Goal: Communication & Community: Connect with others

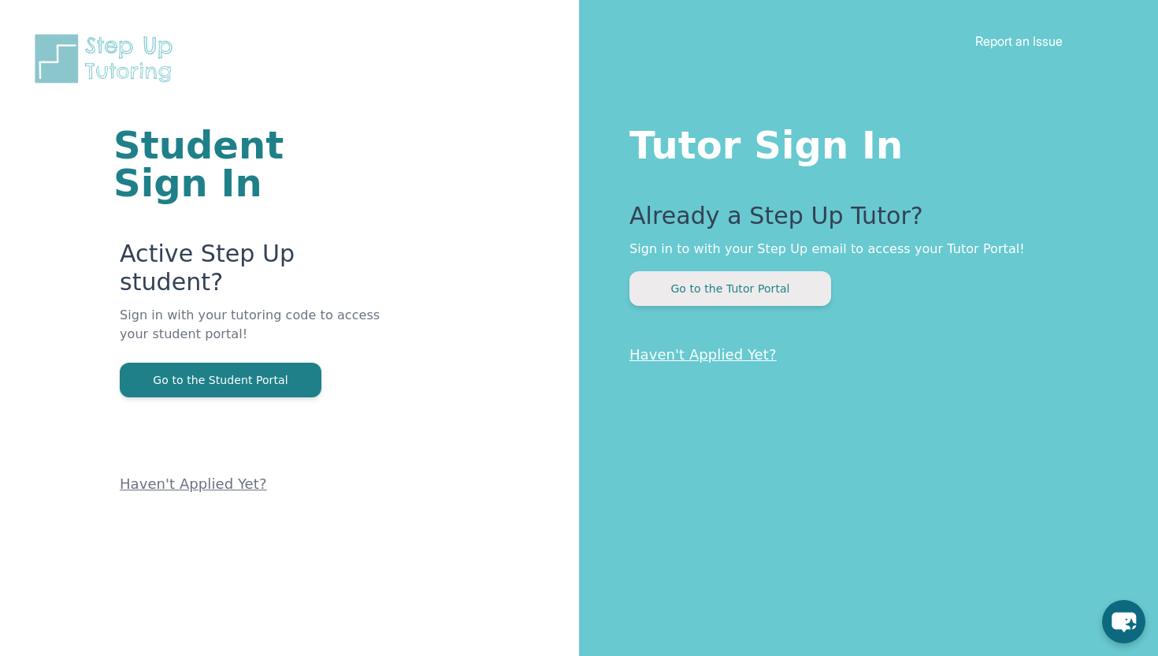
click at [807, 296] on button "Go to the Tutor Portal" at bounding box center [731, 288] width 202 height 35
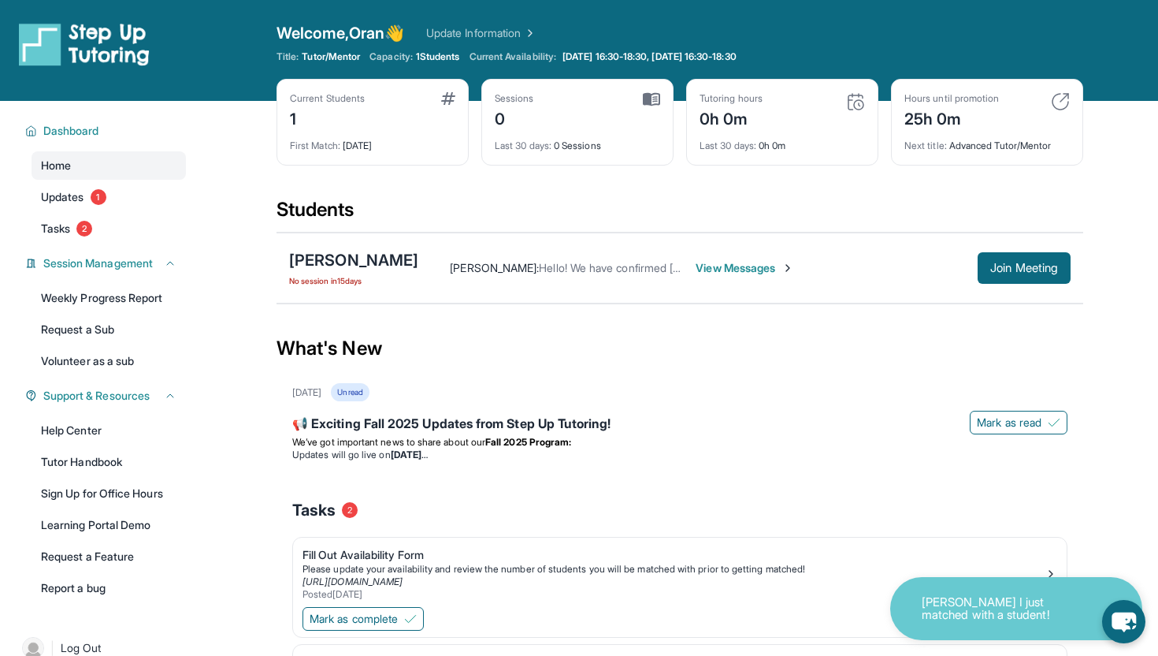
click at [794, 269] on span "View Messages" at bounding box center [745, 268] width 98 height 16
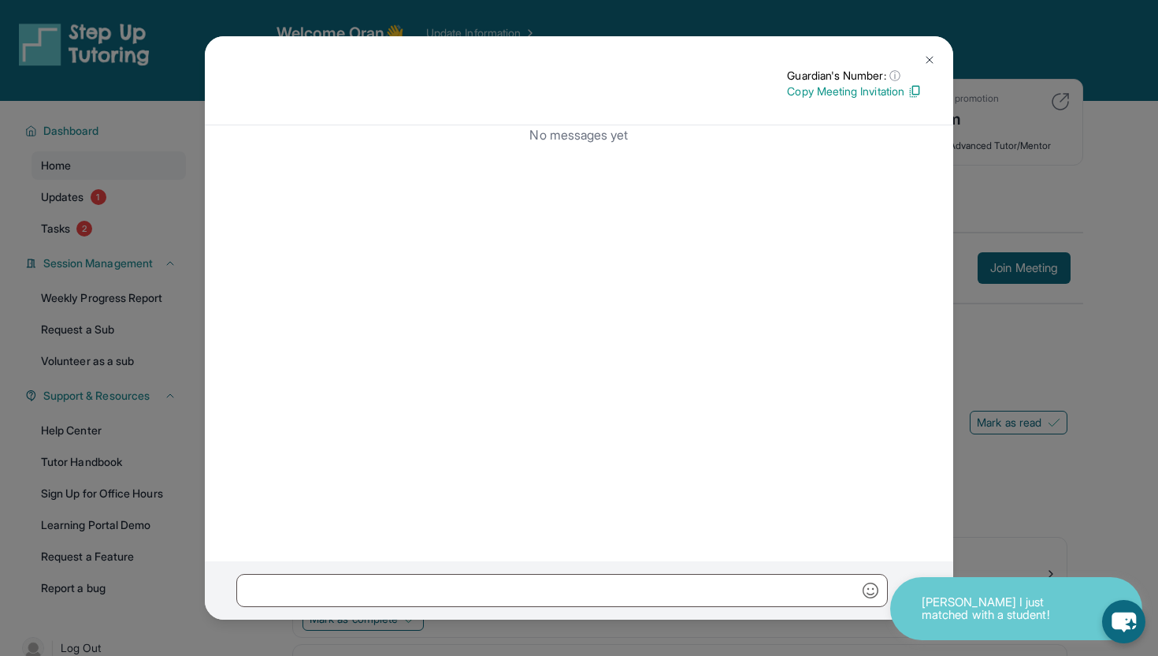
click at [913, 87] on img at bounding box center [915, 91] width 14 height 14
click at [929, 61] on img at bounding box center [929, 60] width 13 height 13
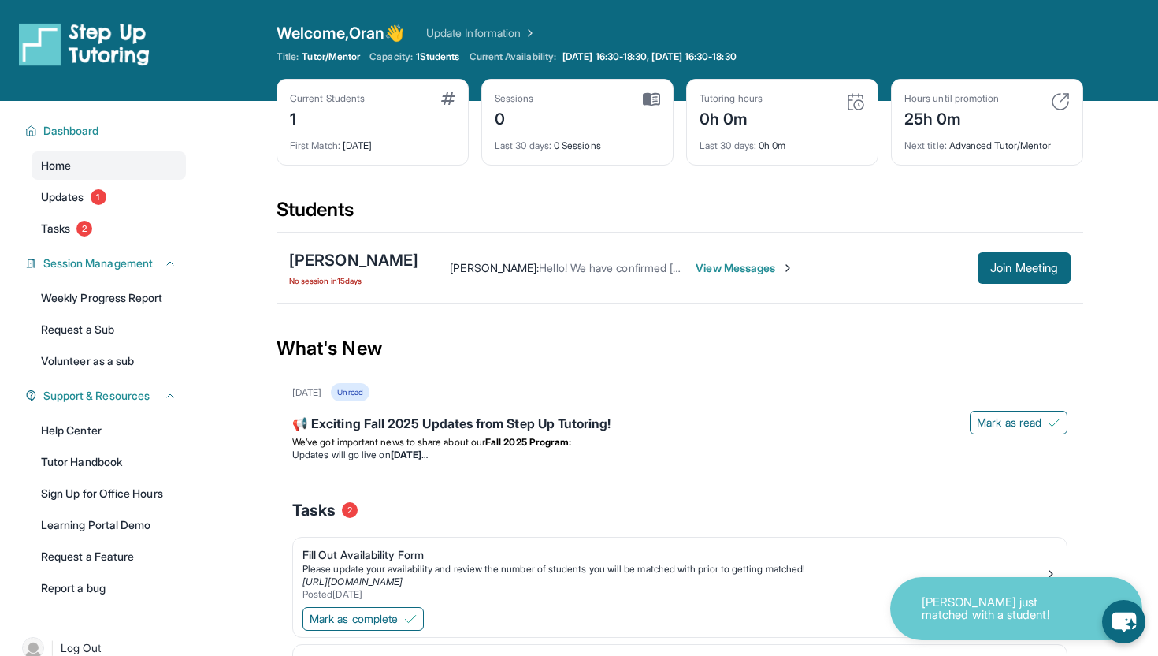
scroll to position [12, 0]
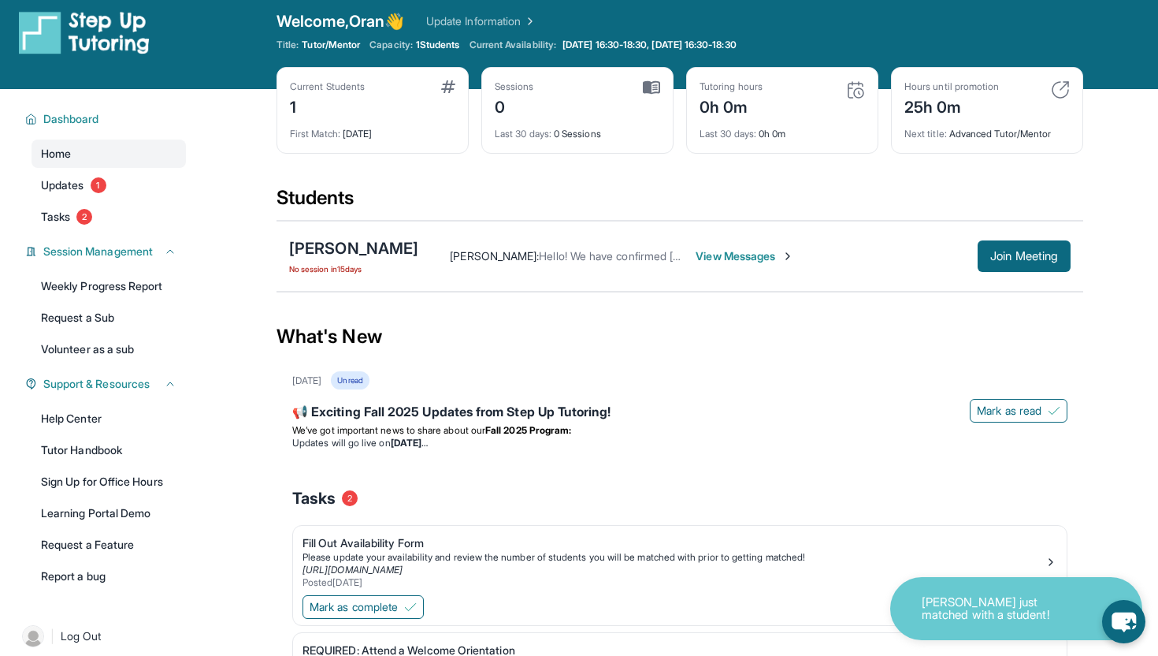
click at [320, 272] on span "No session in 15 days" at bounding box center [353, 268] width 129 height 13
click at [127, 232] on div "Dashboard Home Updates 1 Tasks 2 Session Management Weekly Progress Report Requ…" at bounding box center [101, 346] width 202 height 514
click at [83, 224] on link "Tasks 2" at bounding box center [109, 216] width 154 height 28
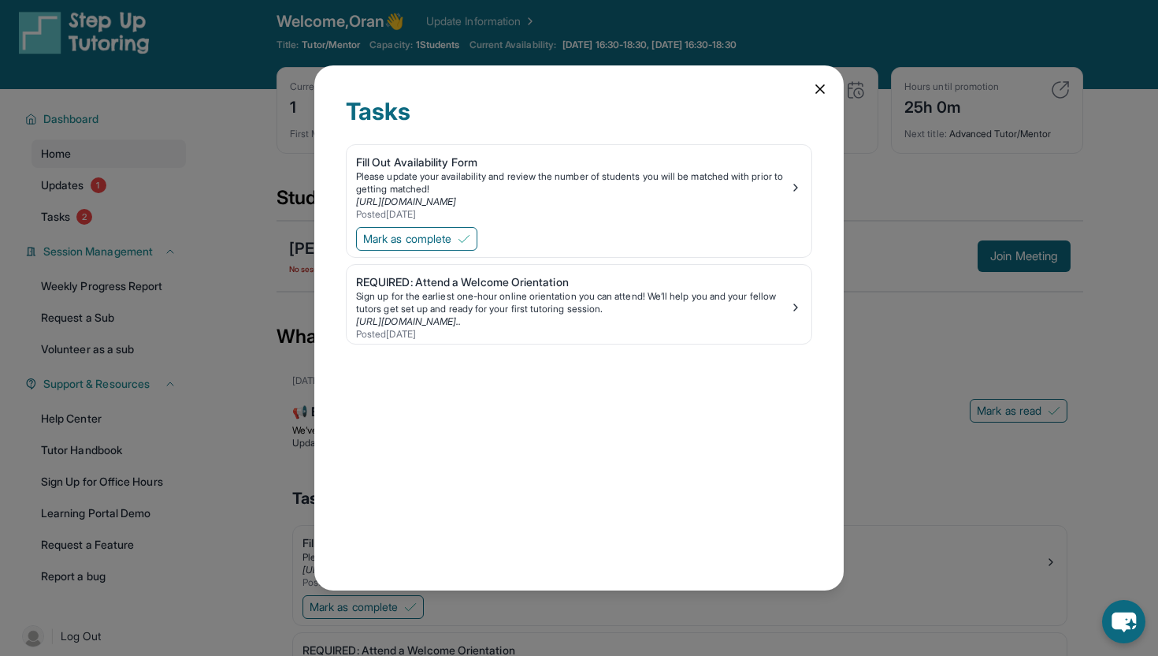
click at [815, 88] on icon at bounding box center [820, 89] width 16 height 16
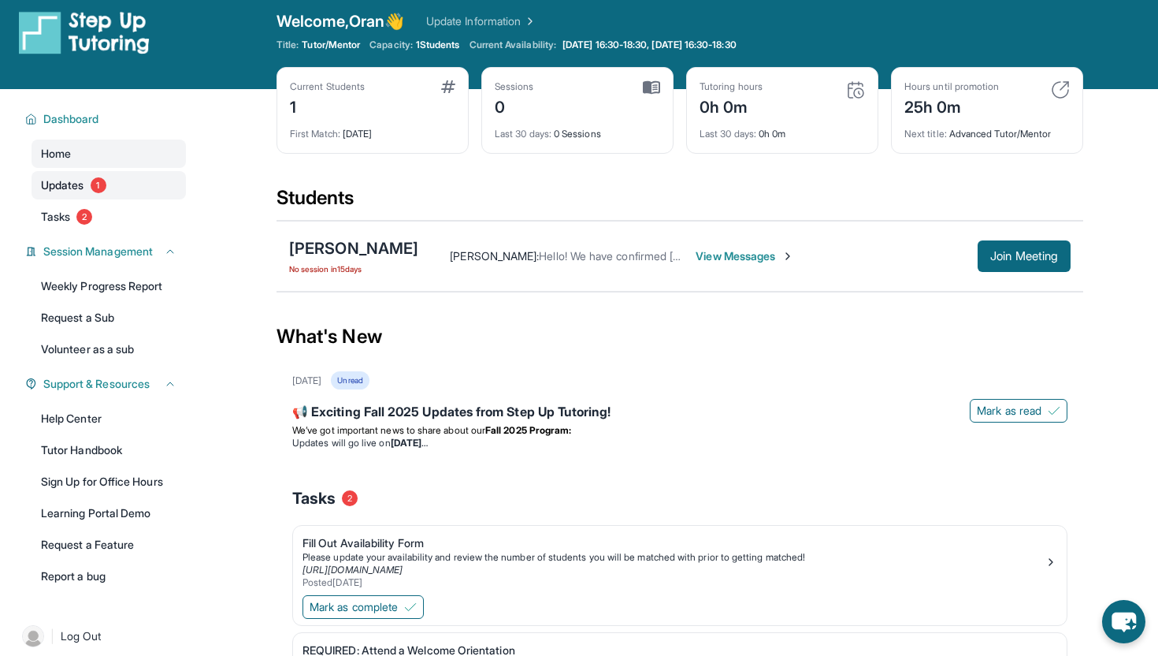
click at [80, 186] on span "Updates" at bounding box center [62, 185] width 43 height 16
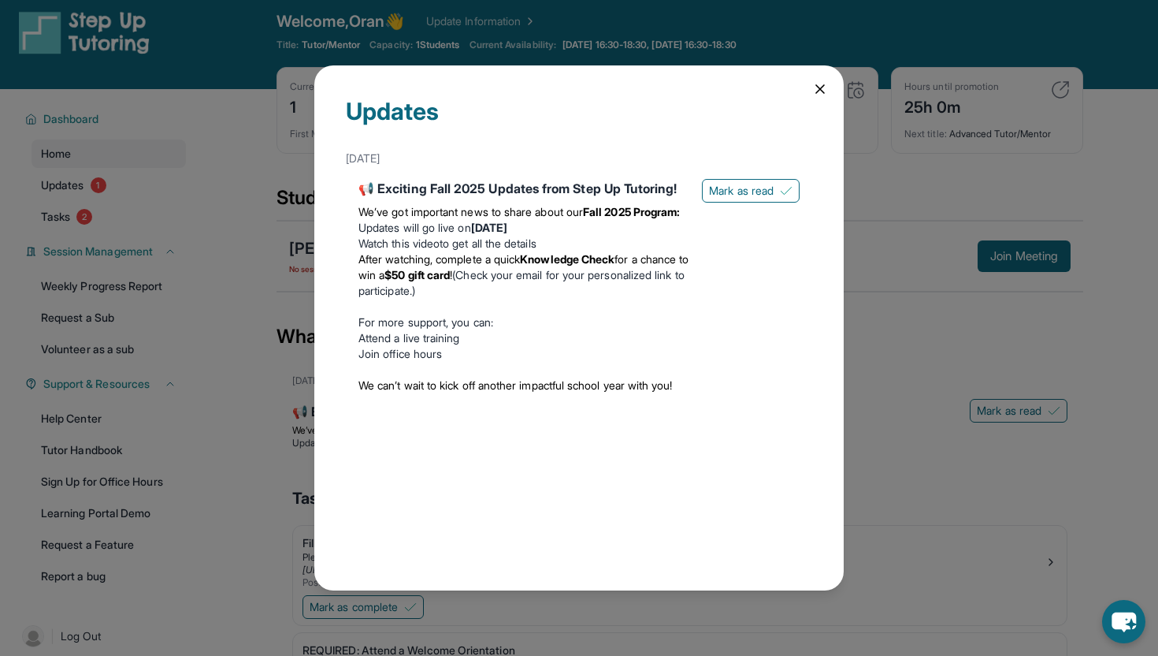
click at [820, 95] on icon at bounding box center [820, 89] width 16 height 16
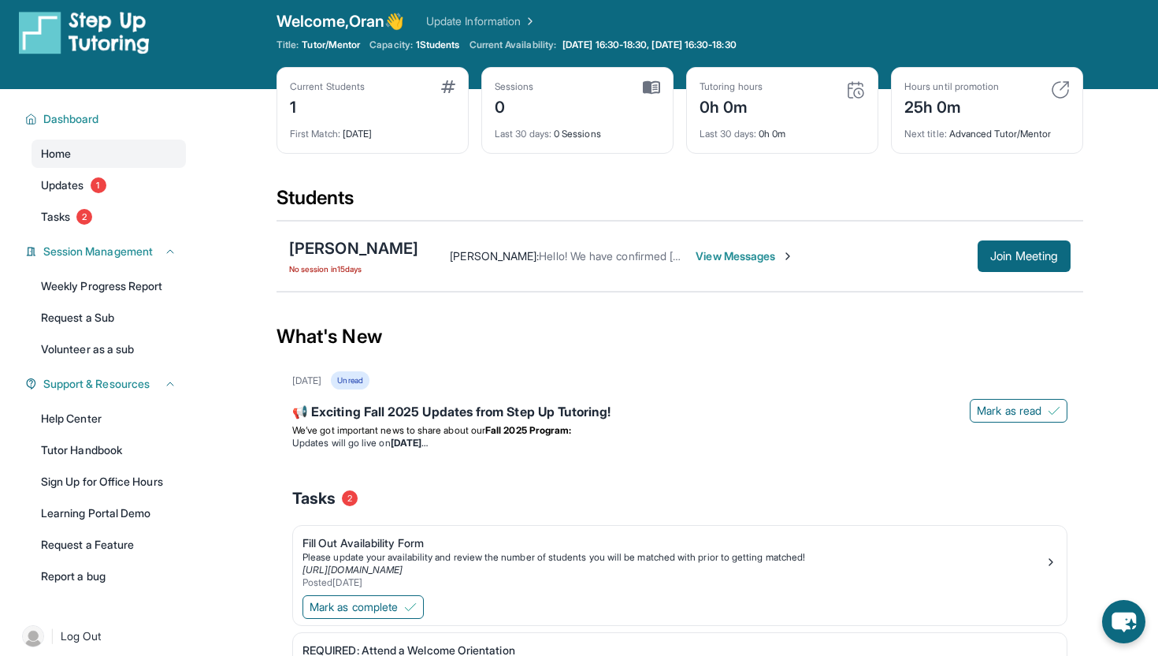
scroll to position [16, 0]
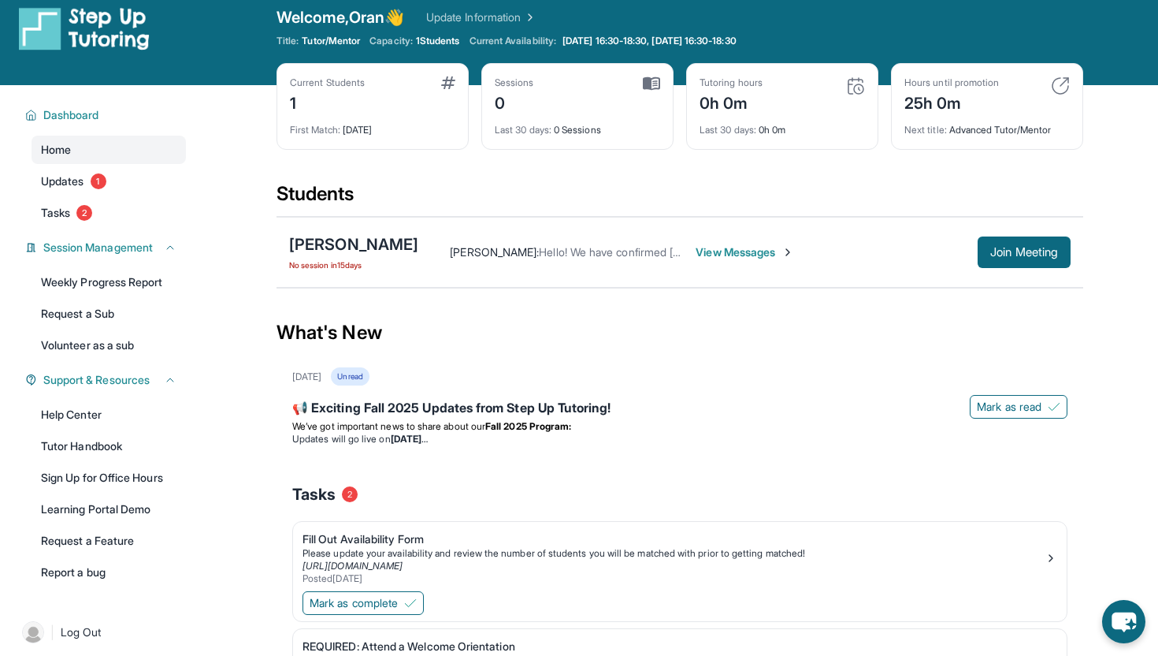
click at [771, 250] on span "View Messages" at bounding box center [745, 252] width 98 height 16
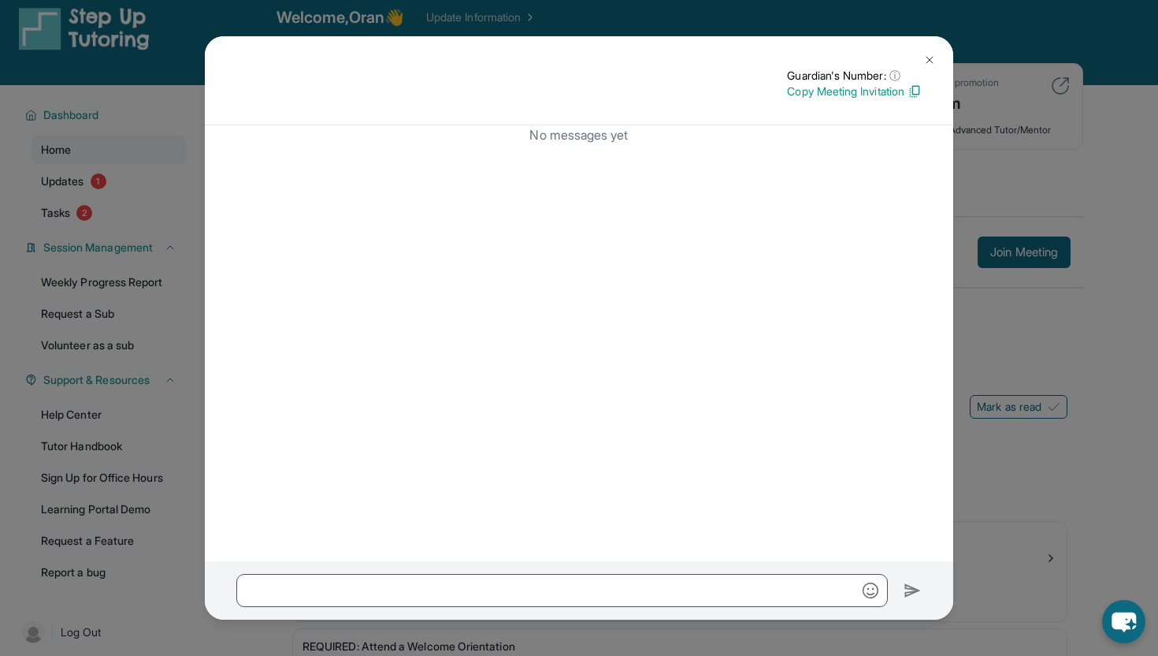
click at [929, 61] on img at bounding box center [929, 60] width 13 height 13
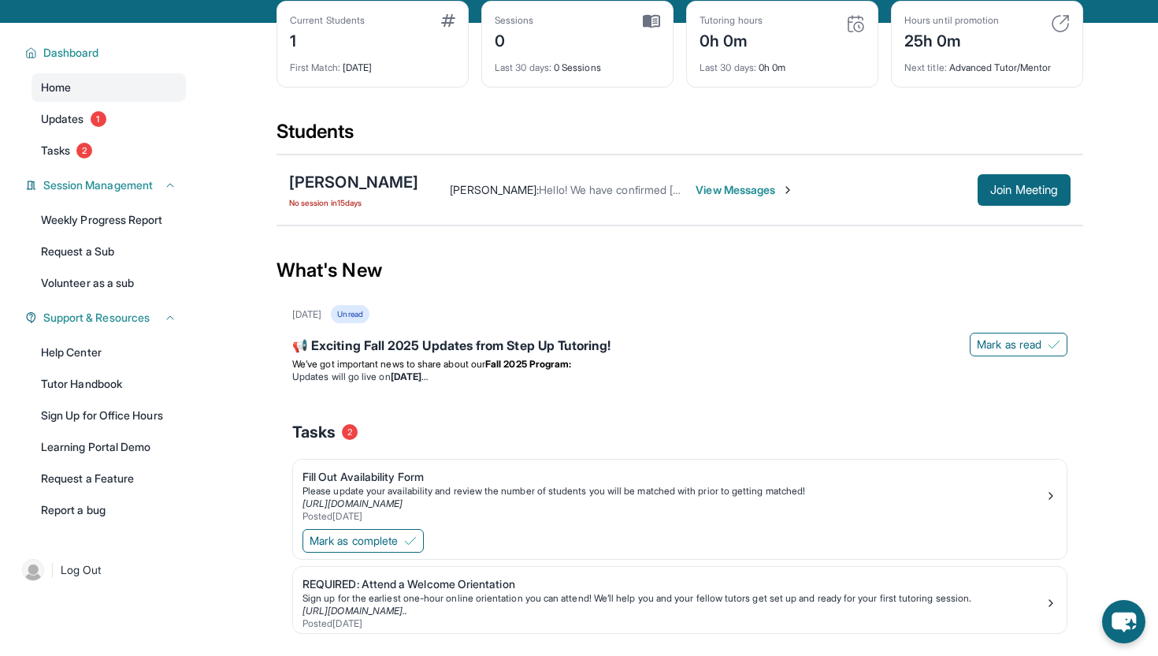
scroll to position [87, 0]
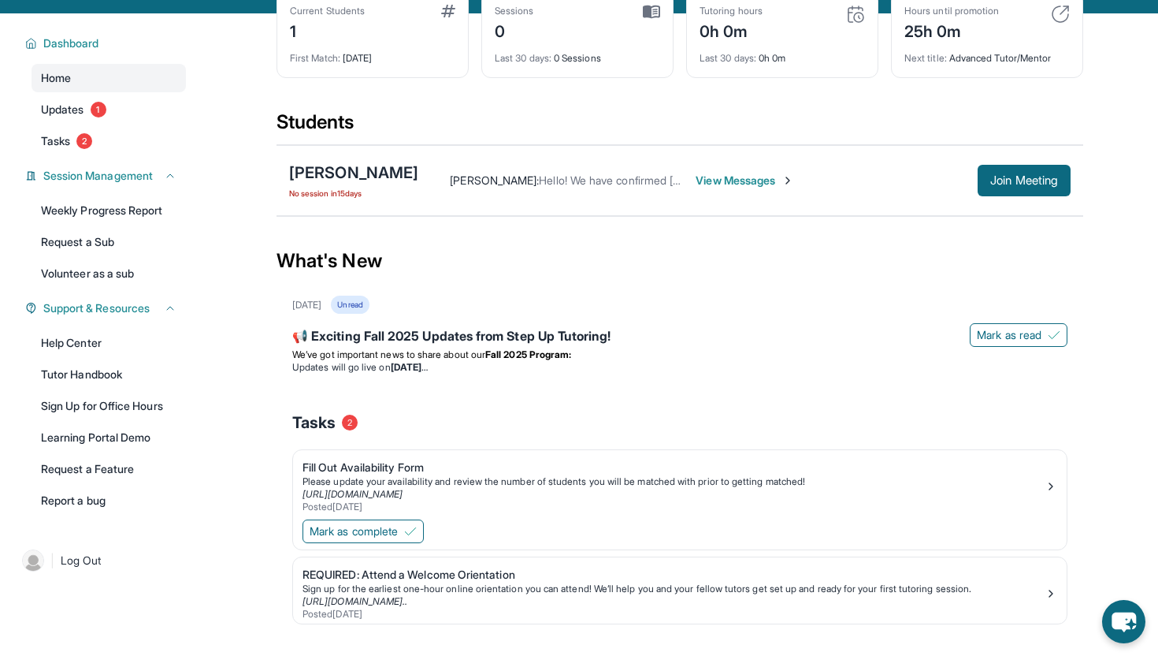
click at [793, 188] on div "Oran Shmoel : Hello! We have confirmed Tuesday, 9/2 at 5:30 PM for our session.…" at bounding box center [744, 181] width 652 height 32
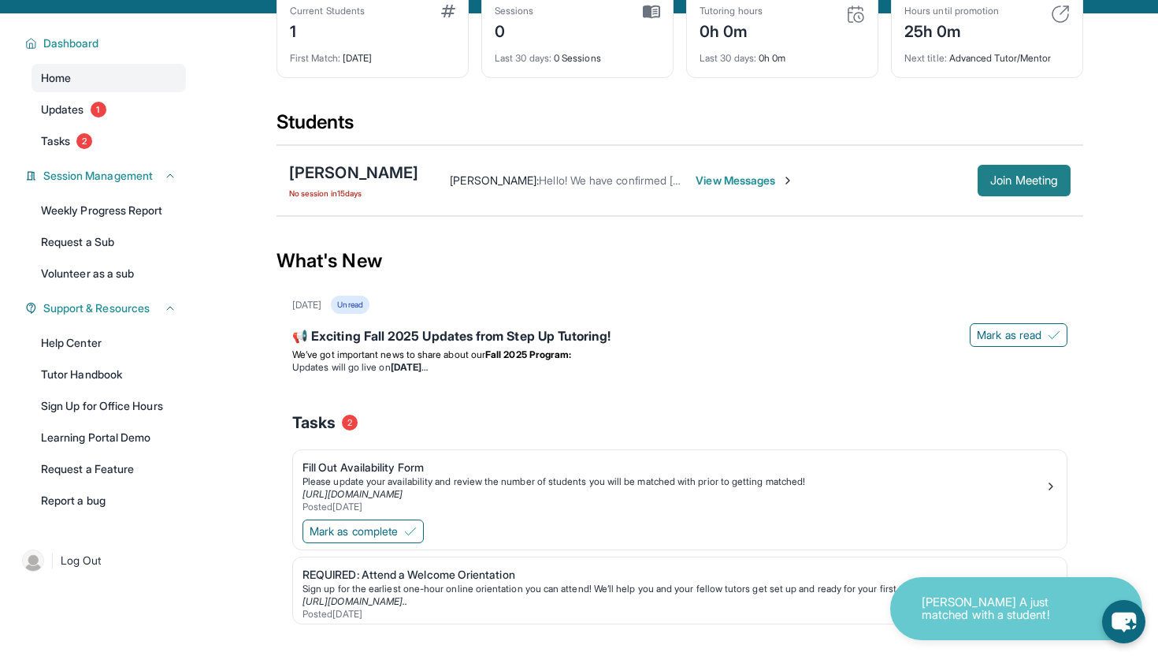
click at [999, 188] on button "Join Meeting" at bounding box center [1024, 181] width 93 height 32
